Goal: Navigation & Orientation: Find specific page/section

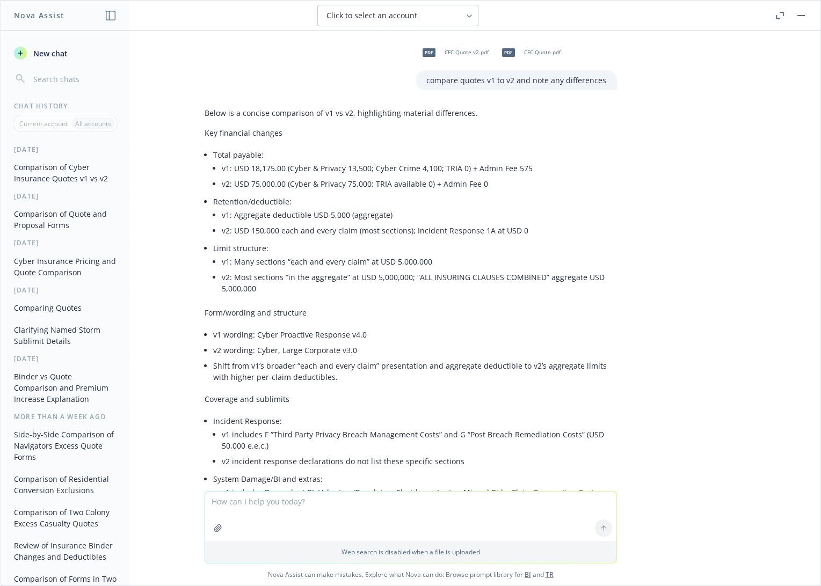
scroll to position [6833, 0]
